Goal: Browse casually: Explore the website without a specific task or goal

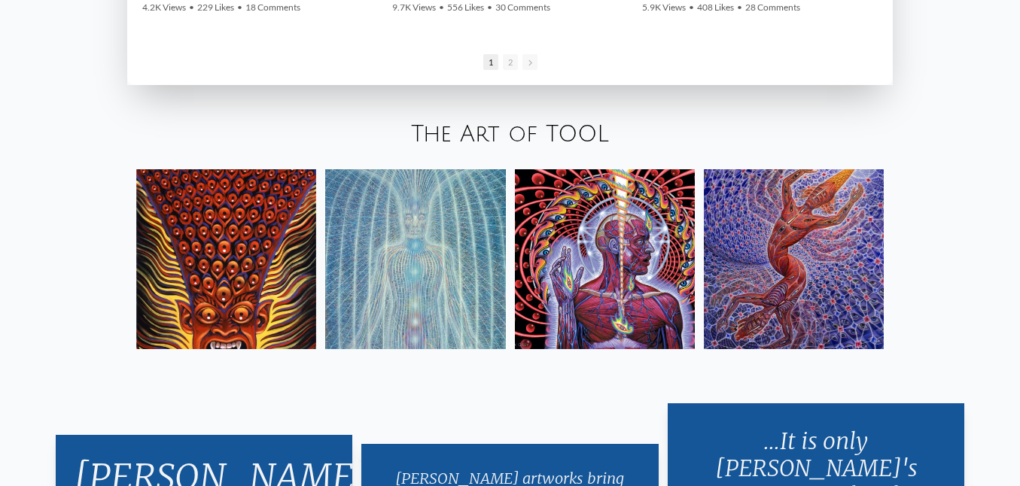
scroll to position [2440, 0]
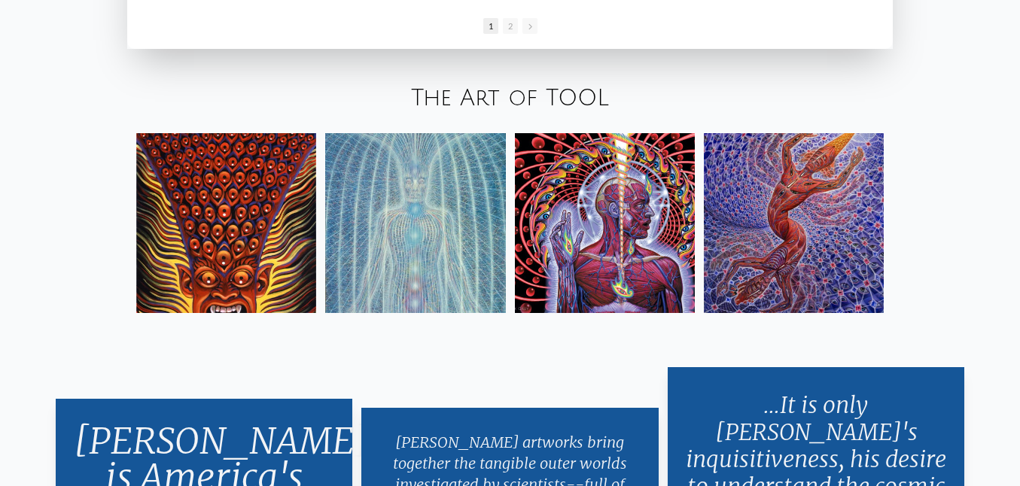
click at [507, 90] on link "The Art of TOOL" at bounding box center [510, 98] width 198 height 25
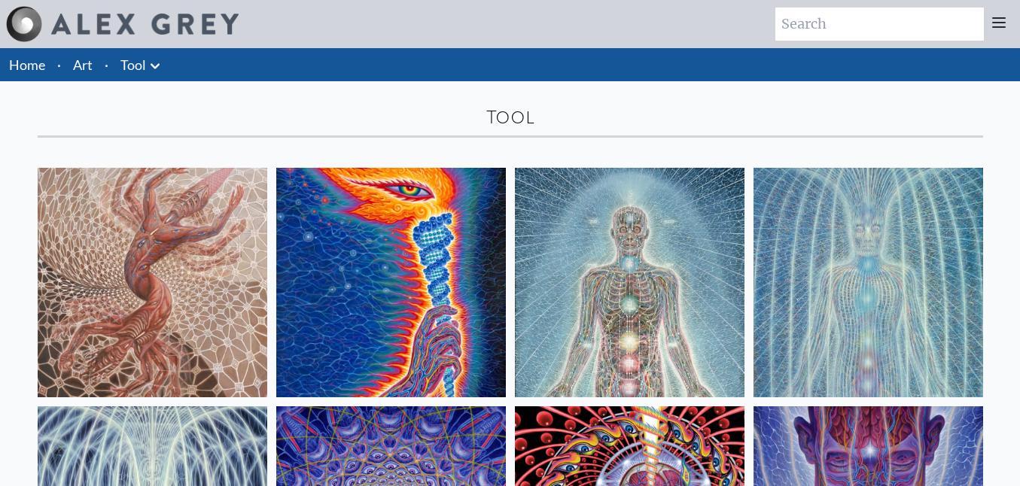
scroll to position [12, 0]
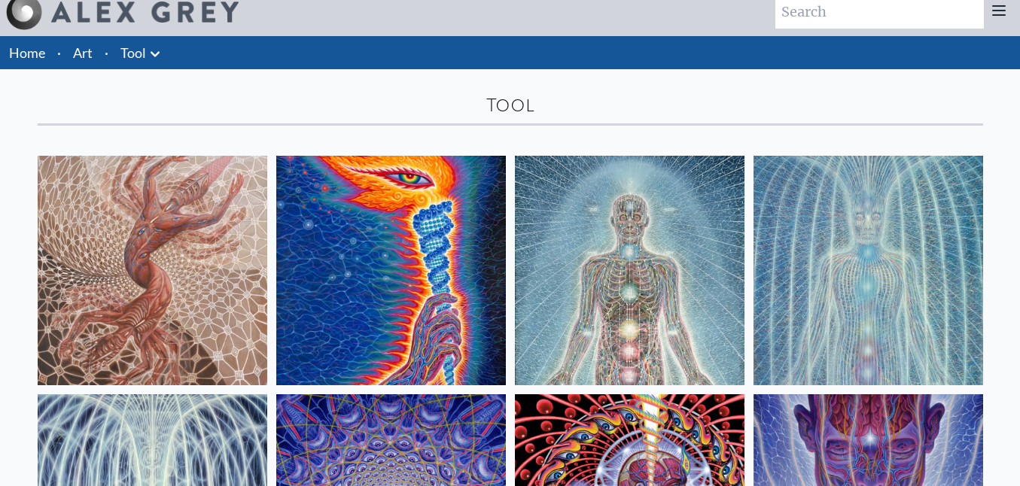
click at [151, 51] on icon at bounding box center [155, 54] width 18 height 18
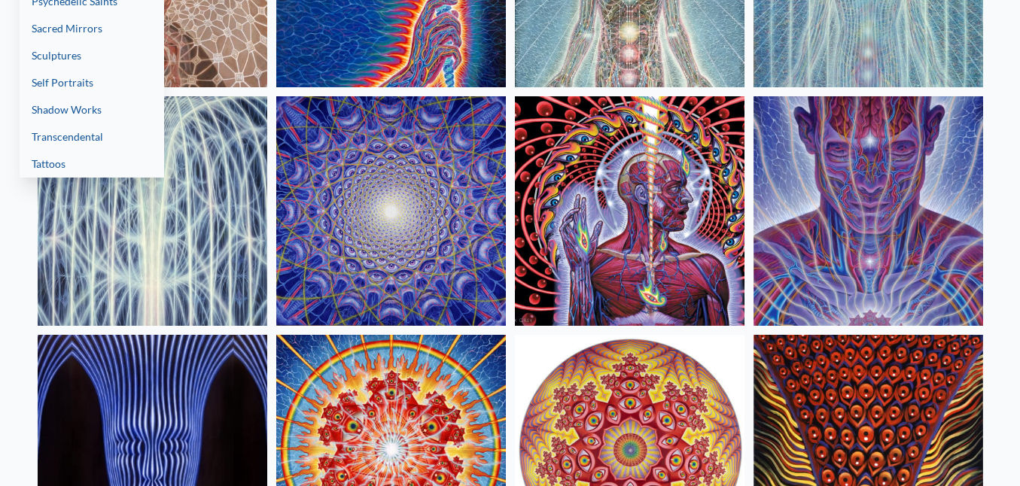
scroll to position [313, 0]
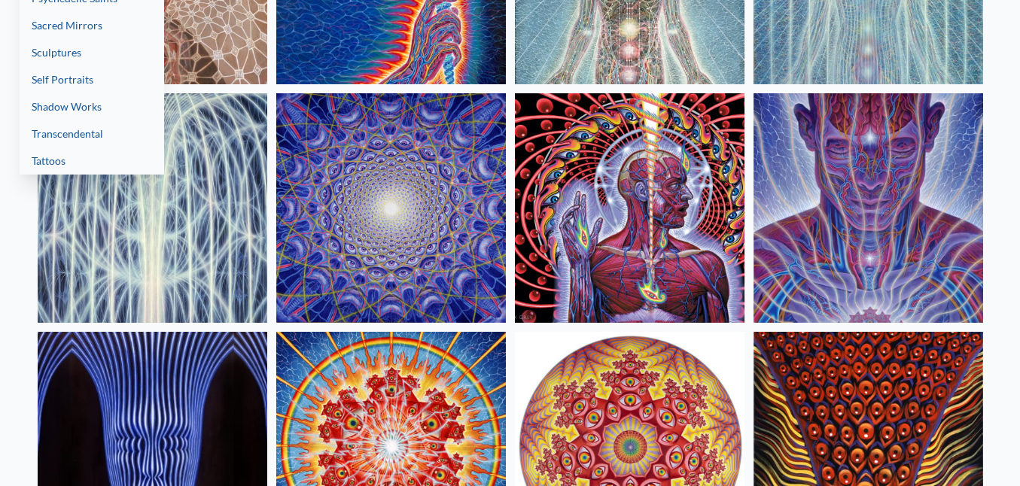
click at [3, 246] on div at bounding box center [510, 243] width 1020 height 486
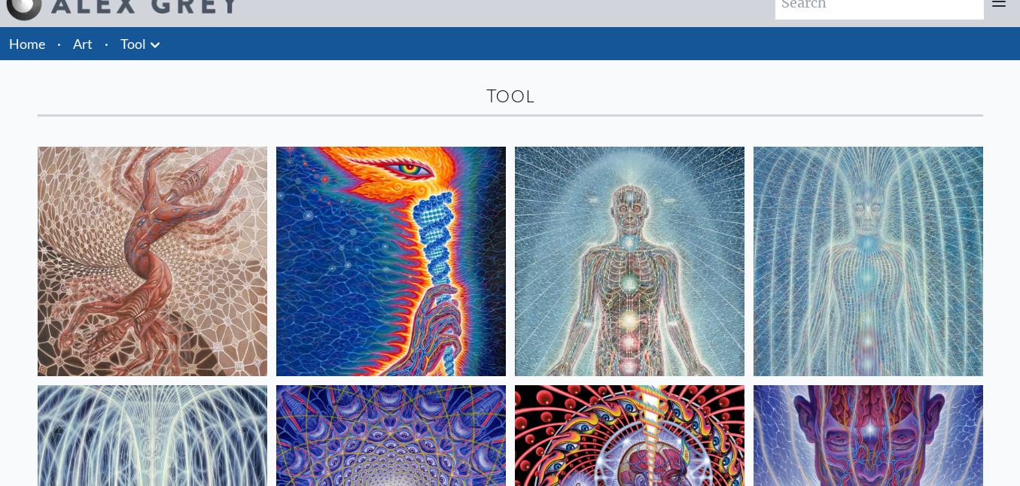
scroll to position [0, 0]
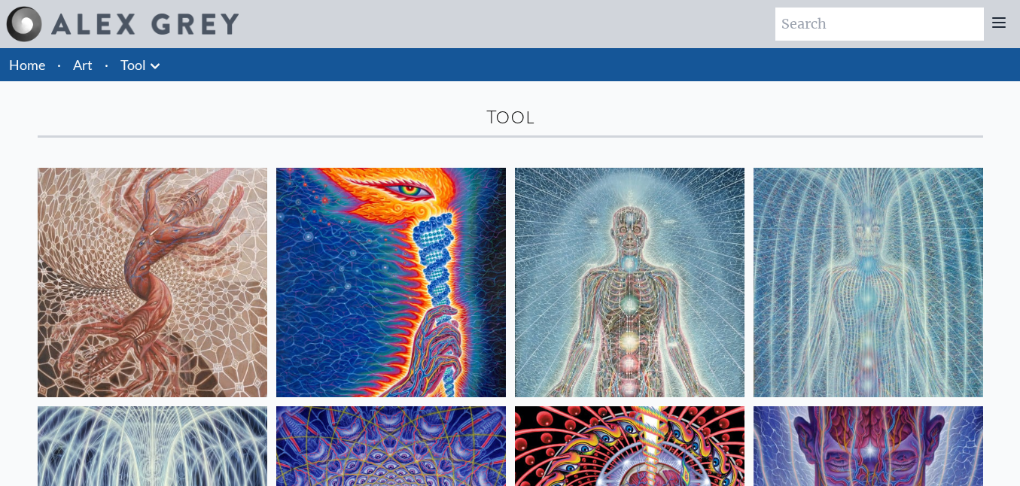
click at [152, 66] on icon at bounding box center [155, 65] width 9 height 5
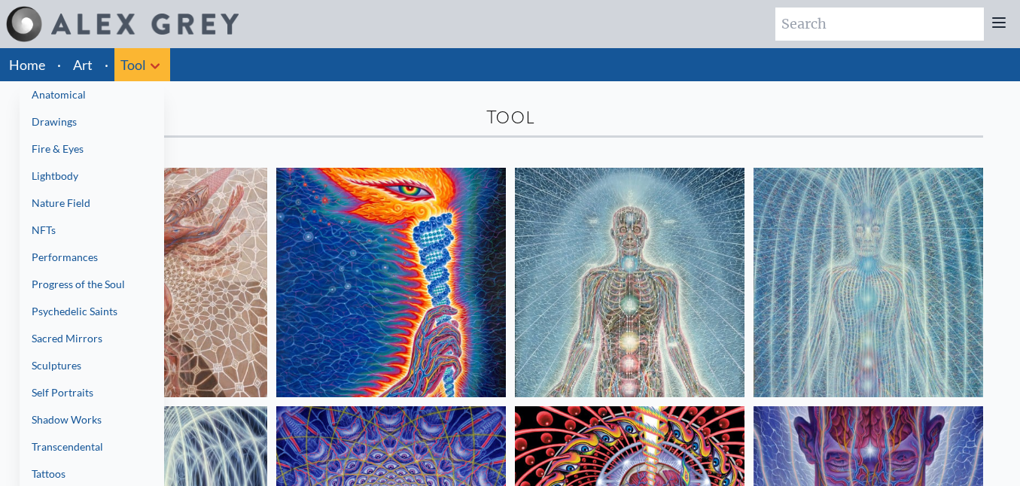
click at [87, 163] on link "Lightbody" at bounding box center [92, 176] width 145 height 27
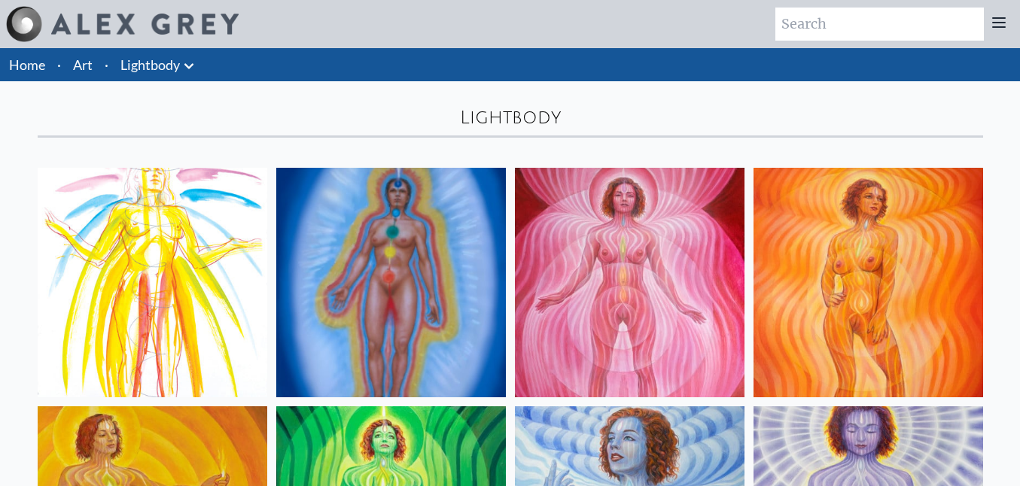
click at [181, 63] on icon at bounding box center [189, 66] width 18 height 18
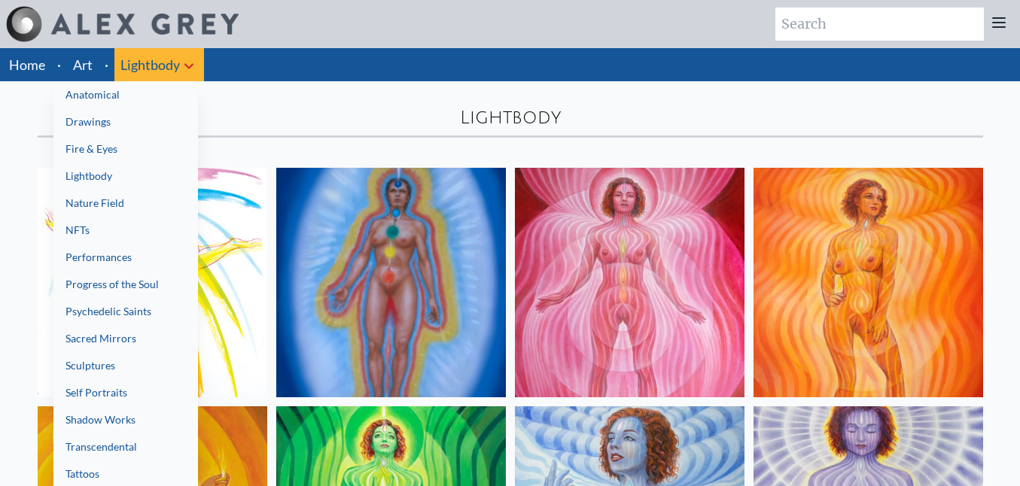
click at [95, 133] on link "Drawings" at bounding box center [125, 121] width 145 height 27
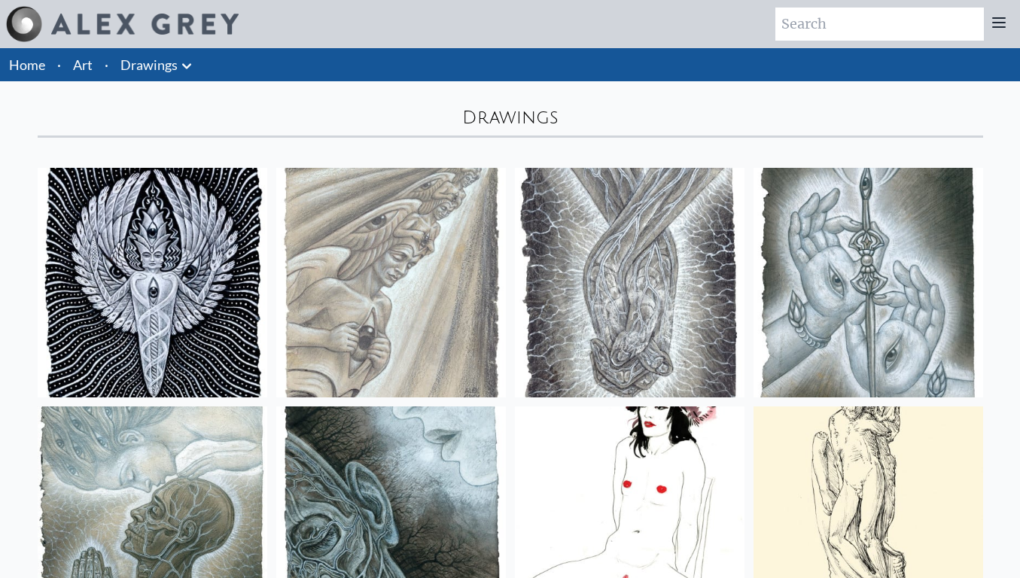
click at [85, 62] on link "Art" at bounding box center [83, 64] width 20 height 21
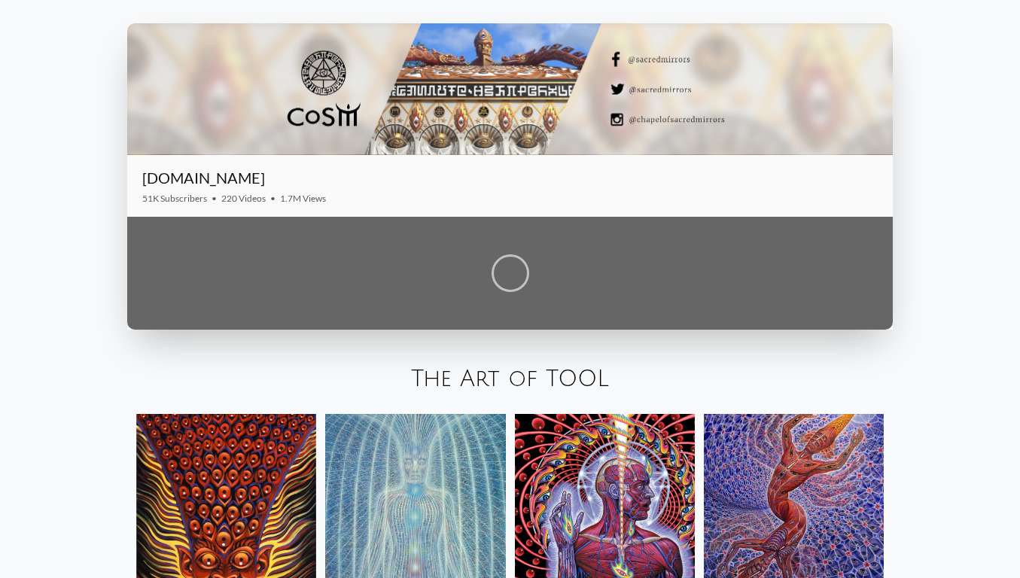
scroll to position [2087, 0]
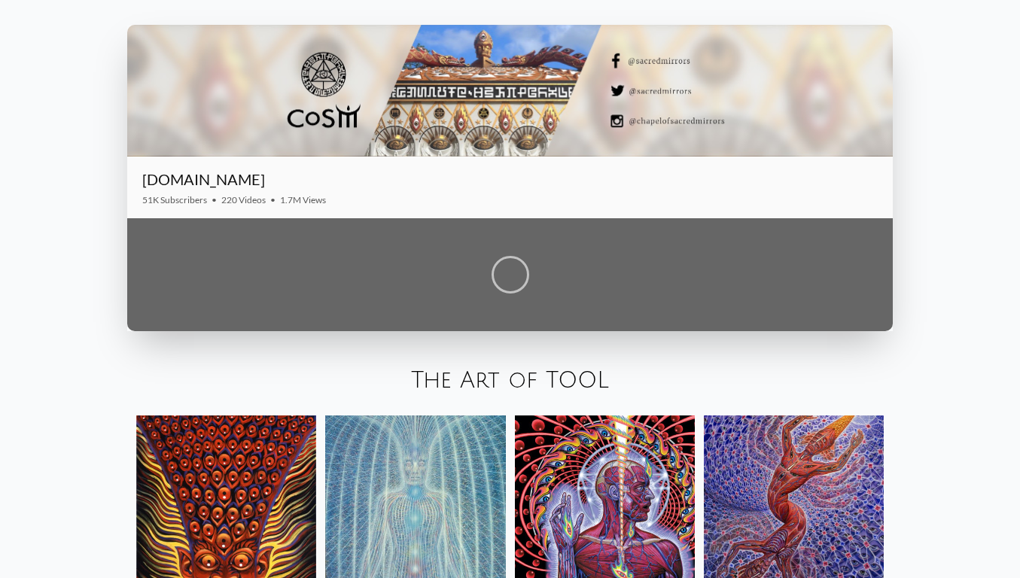
click at [332, 77] on div at bounding box center [509, 91] width 765 height 132
click at [146, 178] on link "CoSM.TV" at bounding box center [203, 179] width 123 height 18
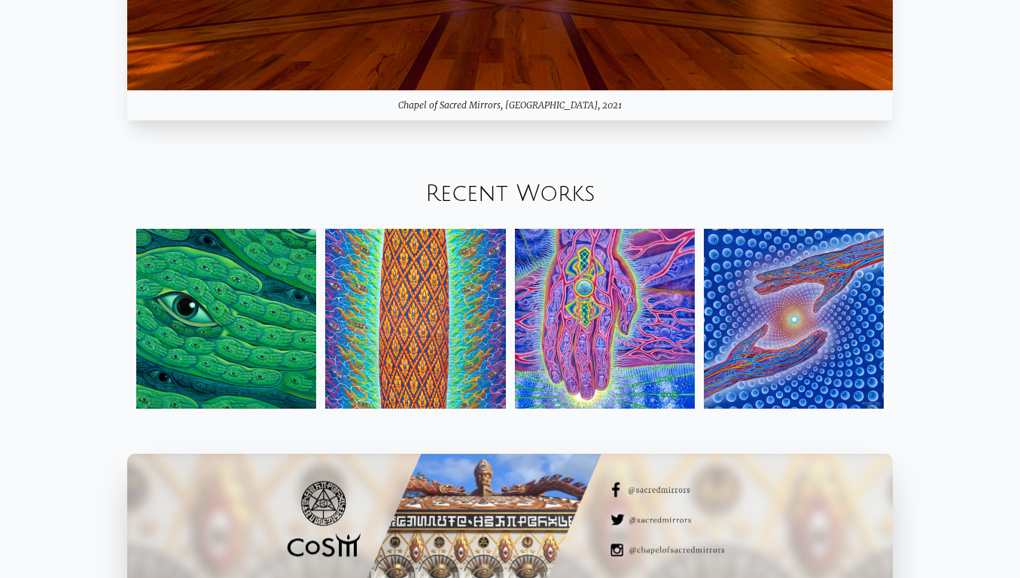
scroll to position [1666, 0]
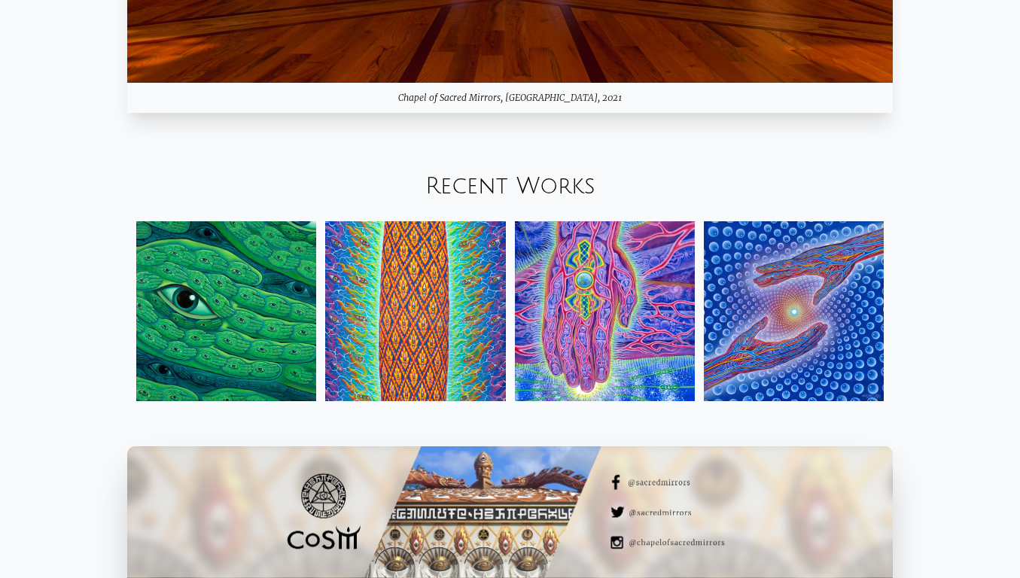
click at [431, 178] on link "Recent Works" at bounding box center [510, 186] width 170 height 25
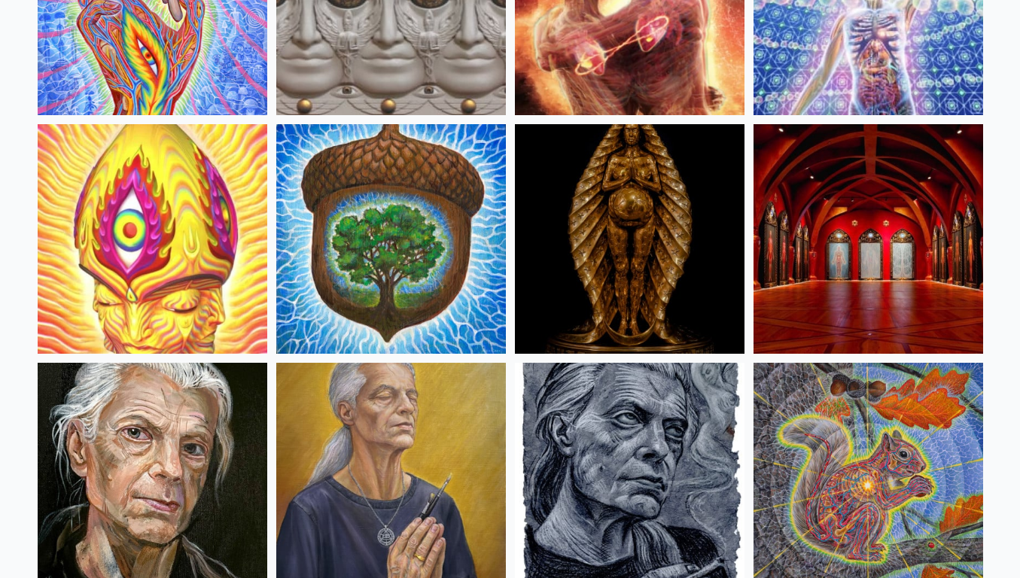
scroll to position [532, 0]
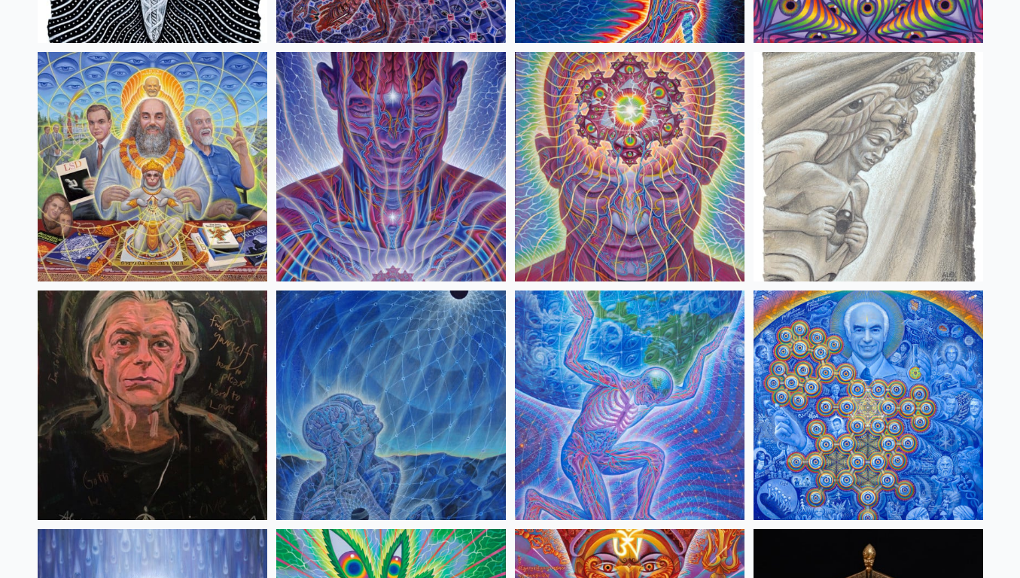
scroll to position [0, 0]
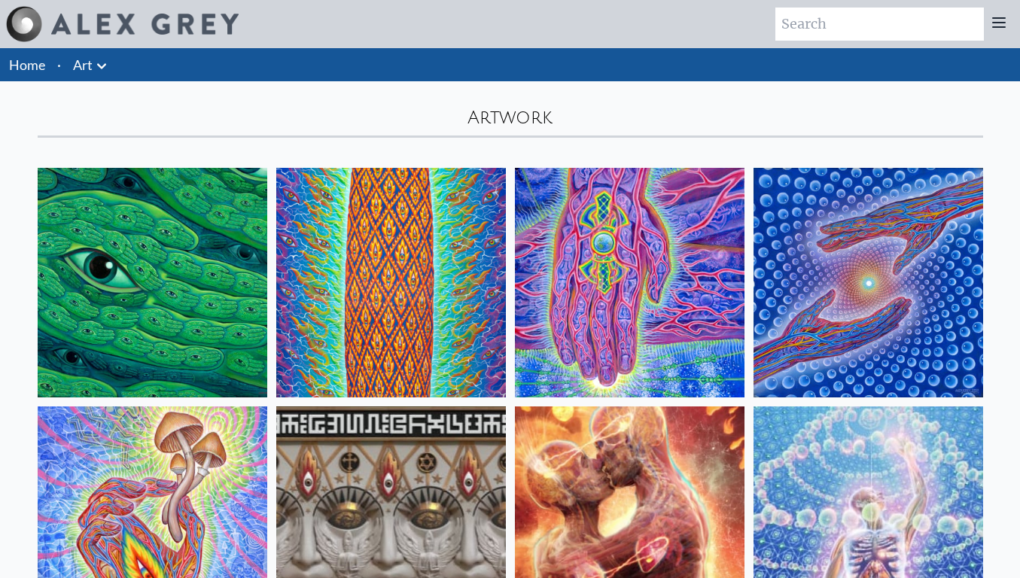
click at [101, 71] on icon at bounding box center [102, 66] width 18 height 18
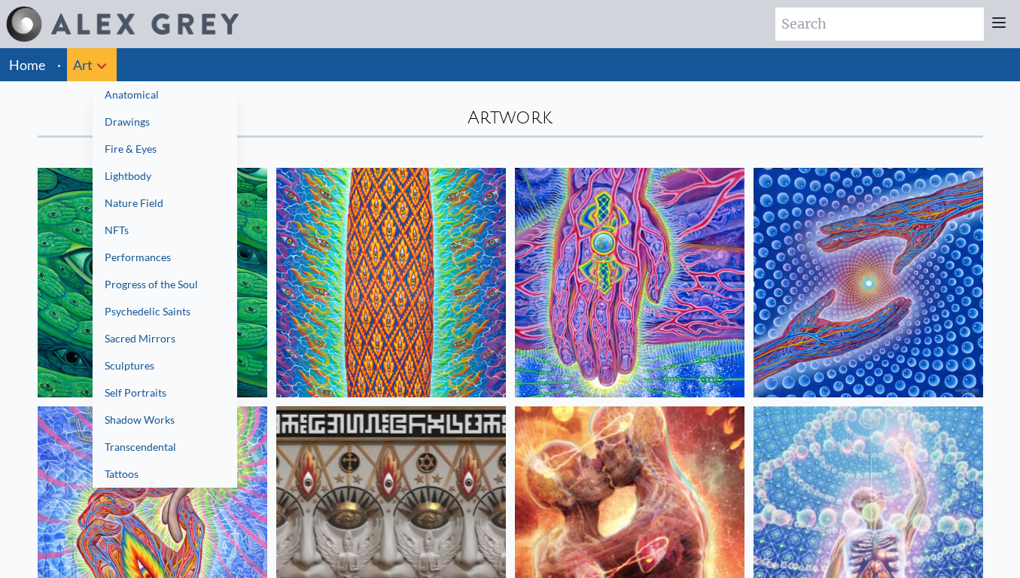
click at [98, 466] on link "Tattoos" at bounding box center [165, 474] width 145 height 27
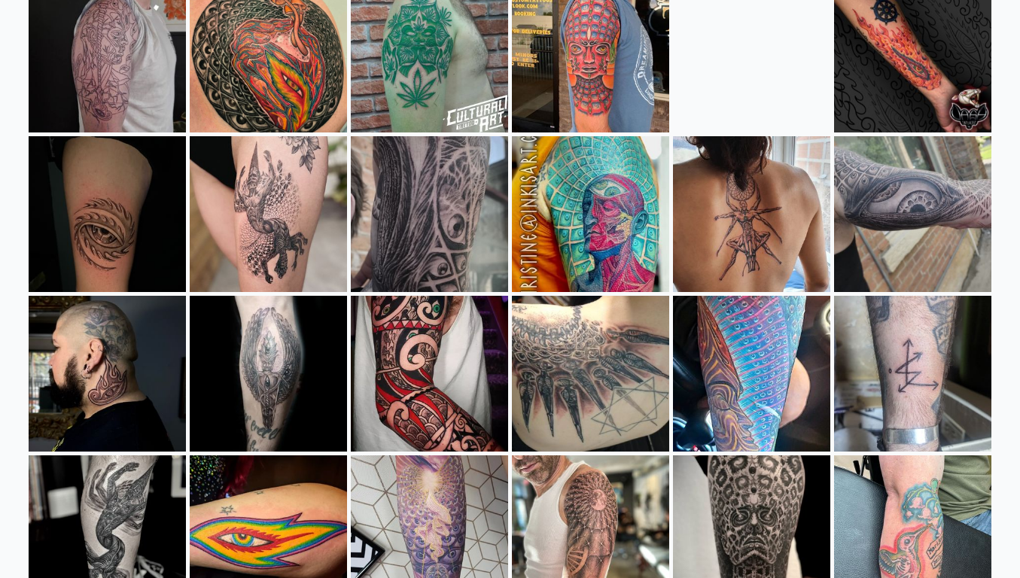
scroll to position [511, 0]
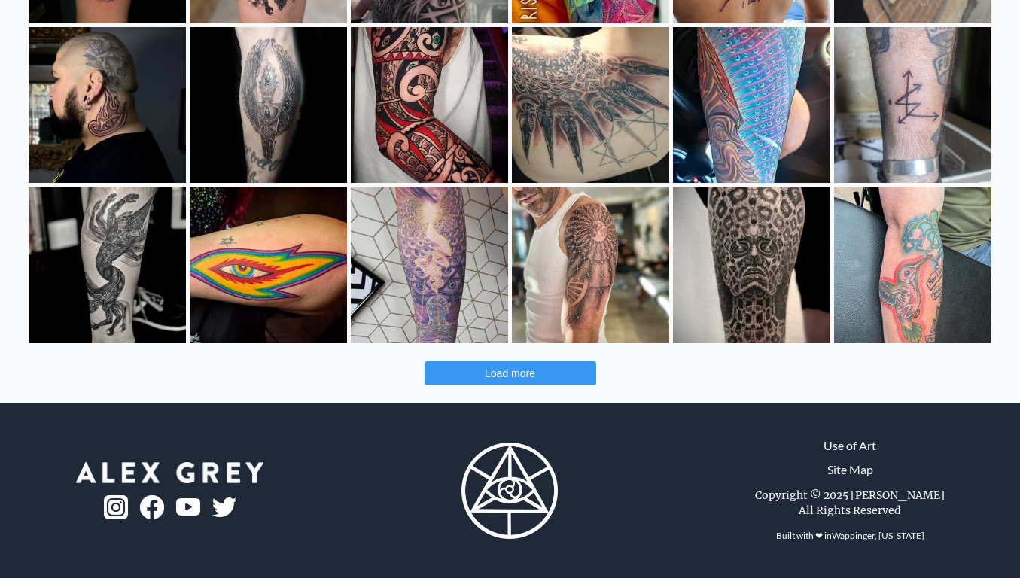
click at [459, 364] on button "Load more" at bounding box center [511, 373] width 172 height 24
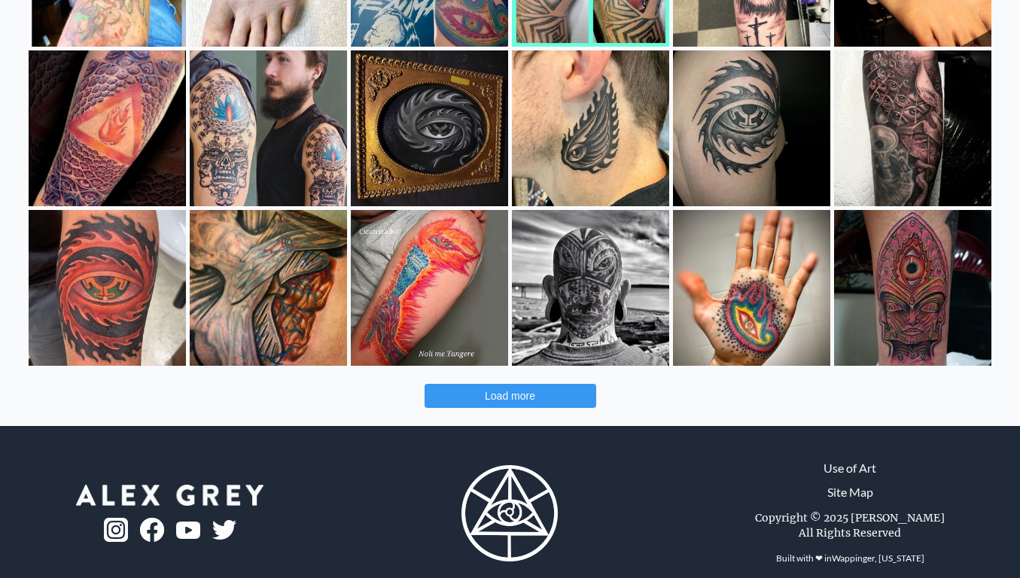
scroll to position [1126, 0]
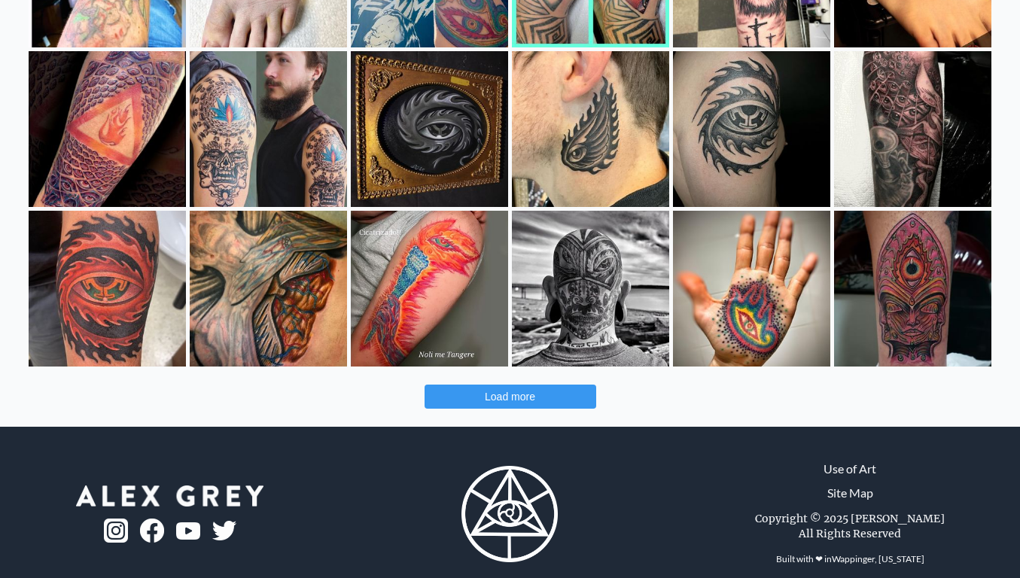
click at [434, 392] on button "Load more" at bounding box center [511, 397] width 172 height 24
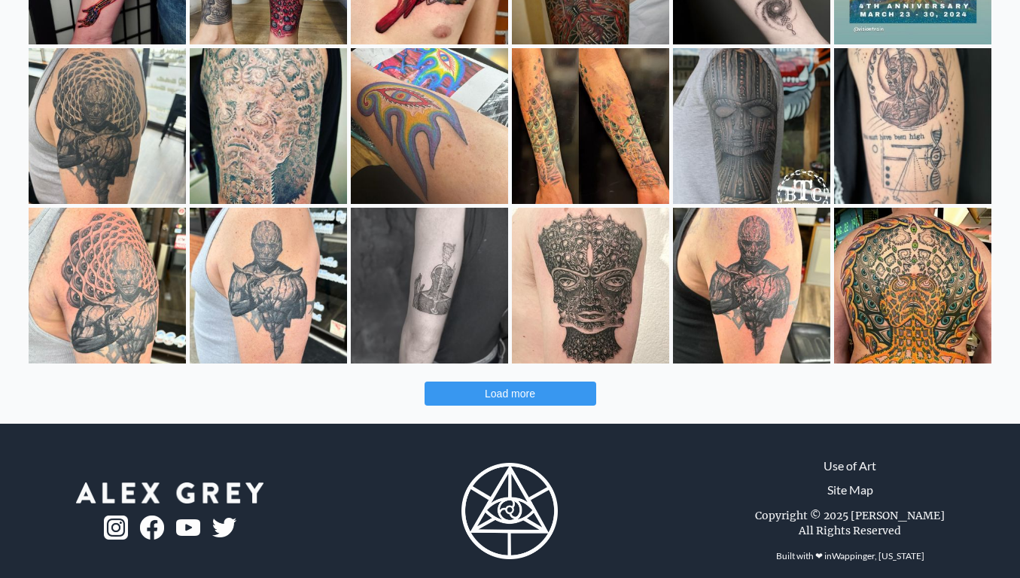
scroll to position [1789, 0]
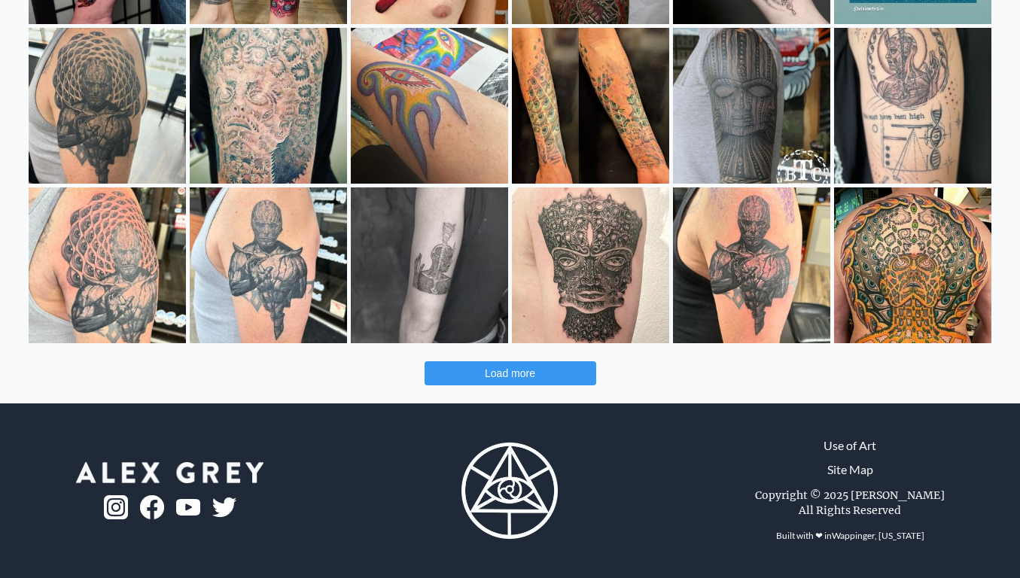
click at [504, 372] on span "Load more" at bounding box center [510, 373] width 50 height 12
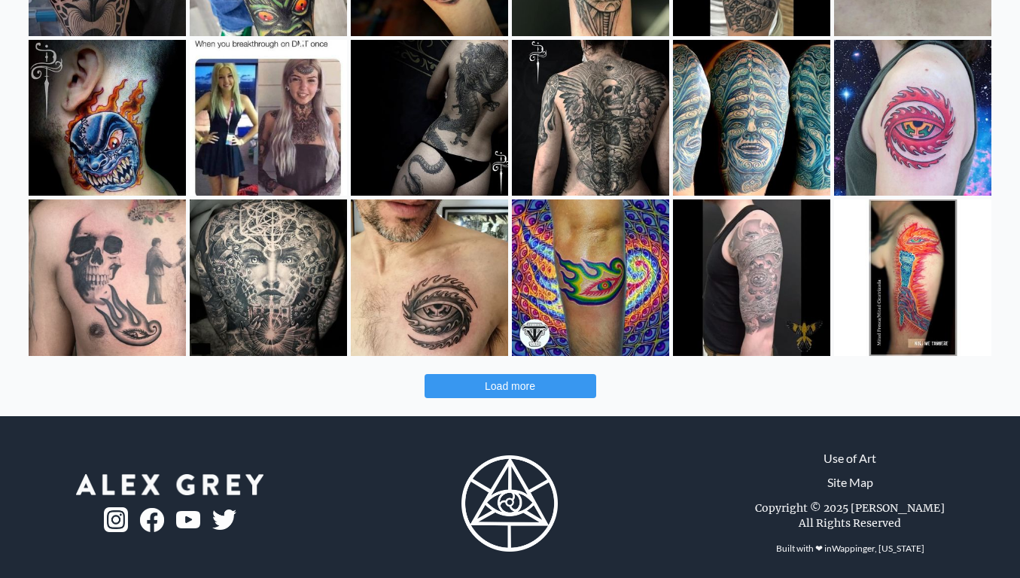
scroll to position [2428, 0]
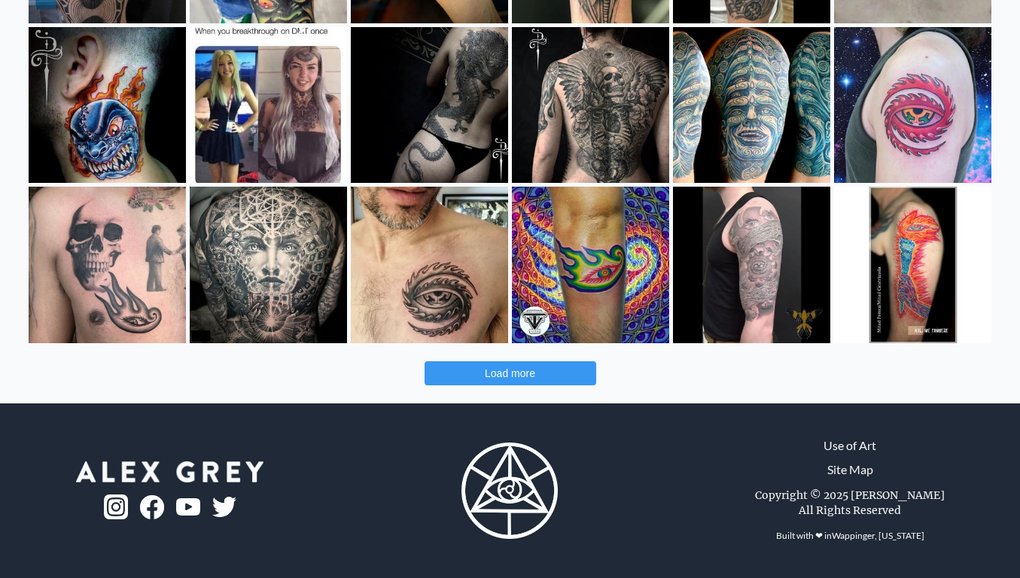
click at [512, 373] on span "Load more" at bounding box center [510, 373] width 50 height 12
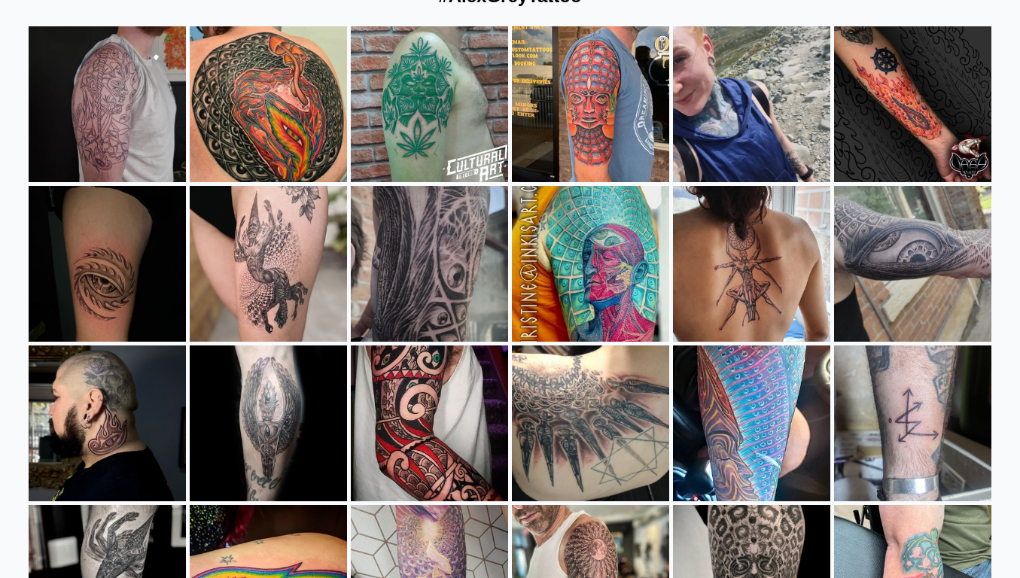
scroll to position [0, 0]
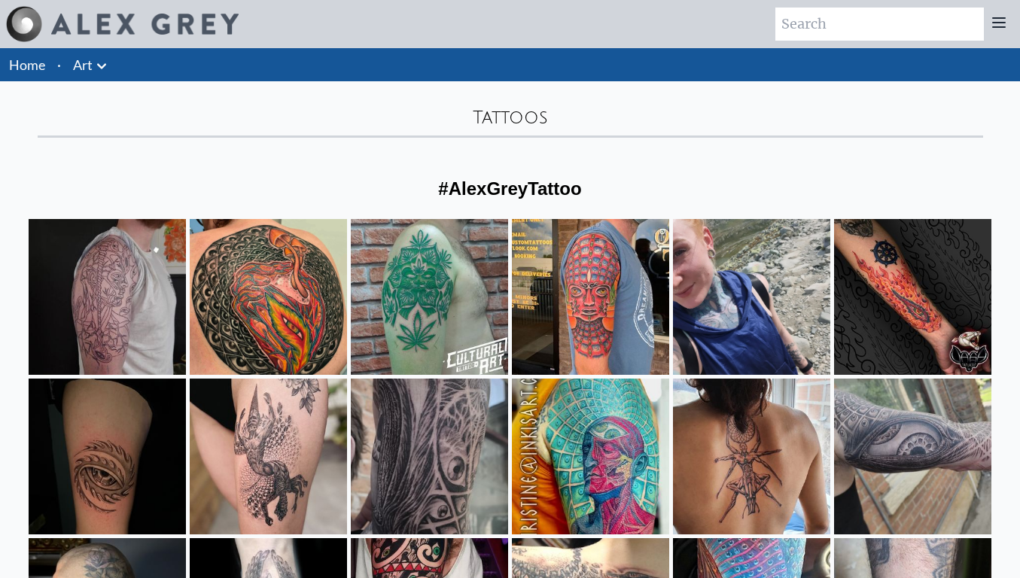
click at [96, 66] on icon at bounding box center [102, 66] width 18 height 18
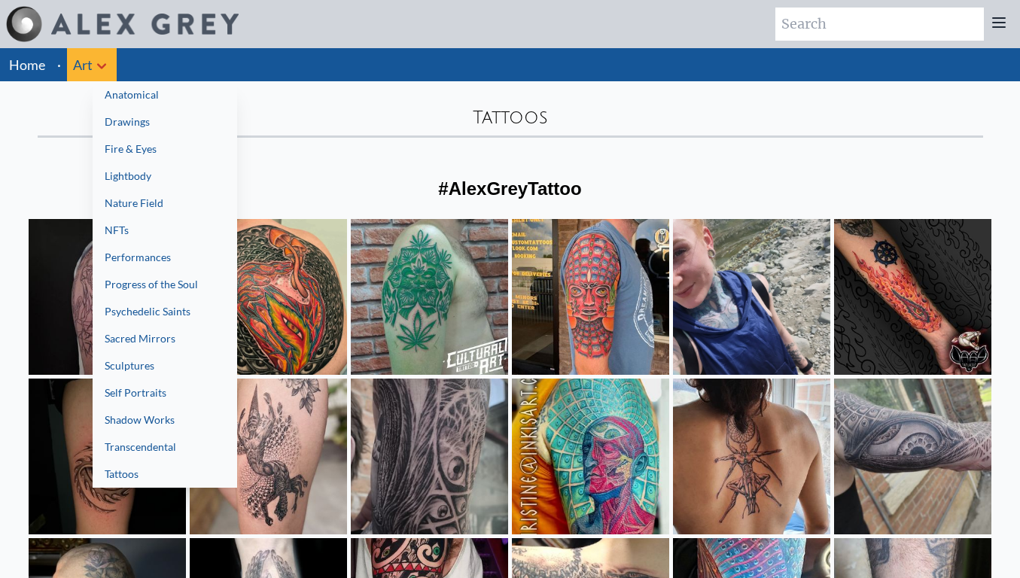
click at [151, 230] on link "NFTs" at bounding box center [165, 230] width 145 height 27
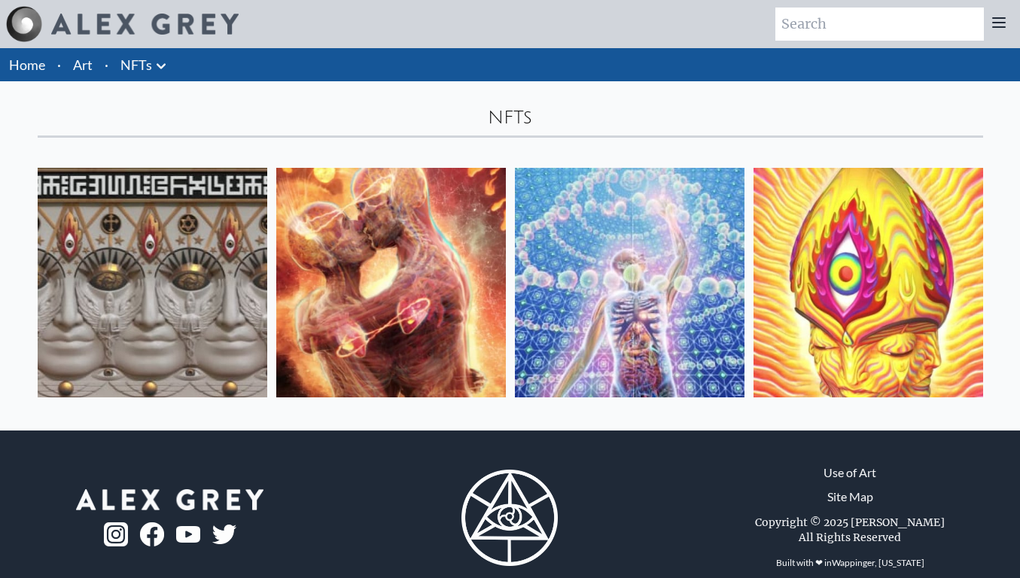
click at [184, 220] on img at bounding box center [153, 283] width 230 height 230
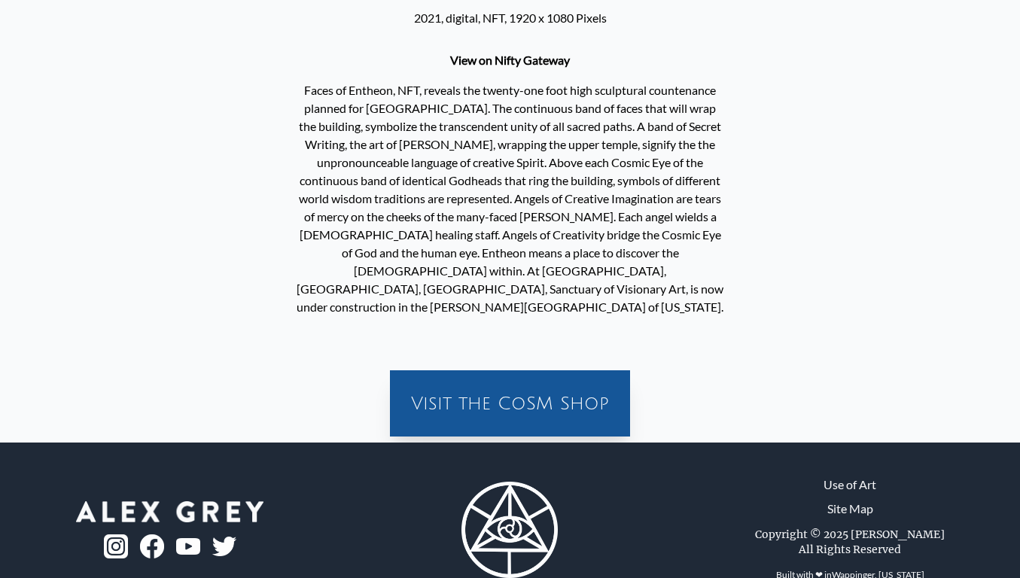
scroll to position [401, 0]
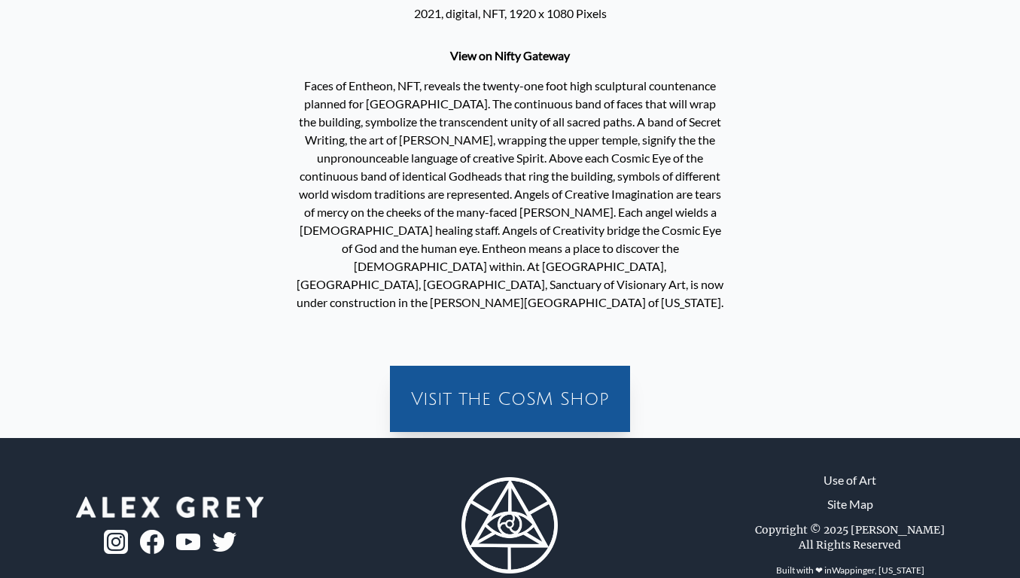
click at [556, 382] on div "Visit the CoSM Shop" at bounding box center [510, 399] width 222 height 48
